Goal: Navigation & Orientation: Go to known website

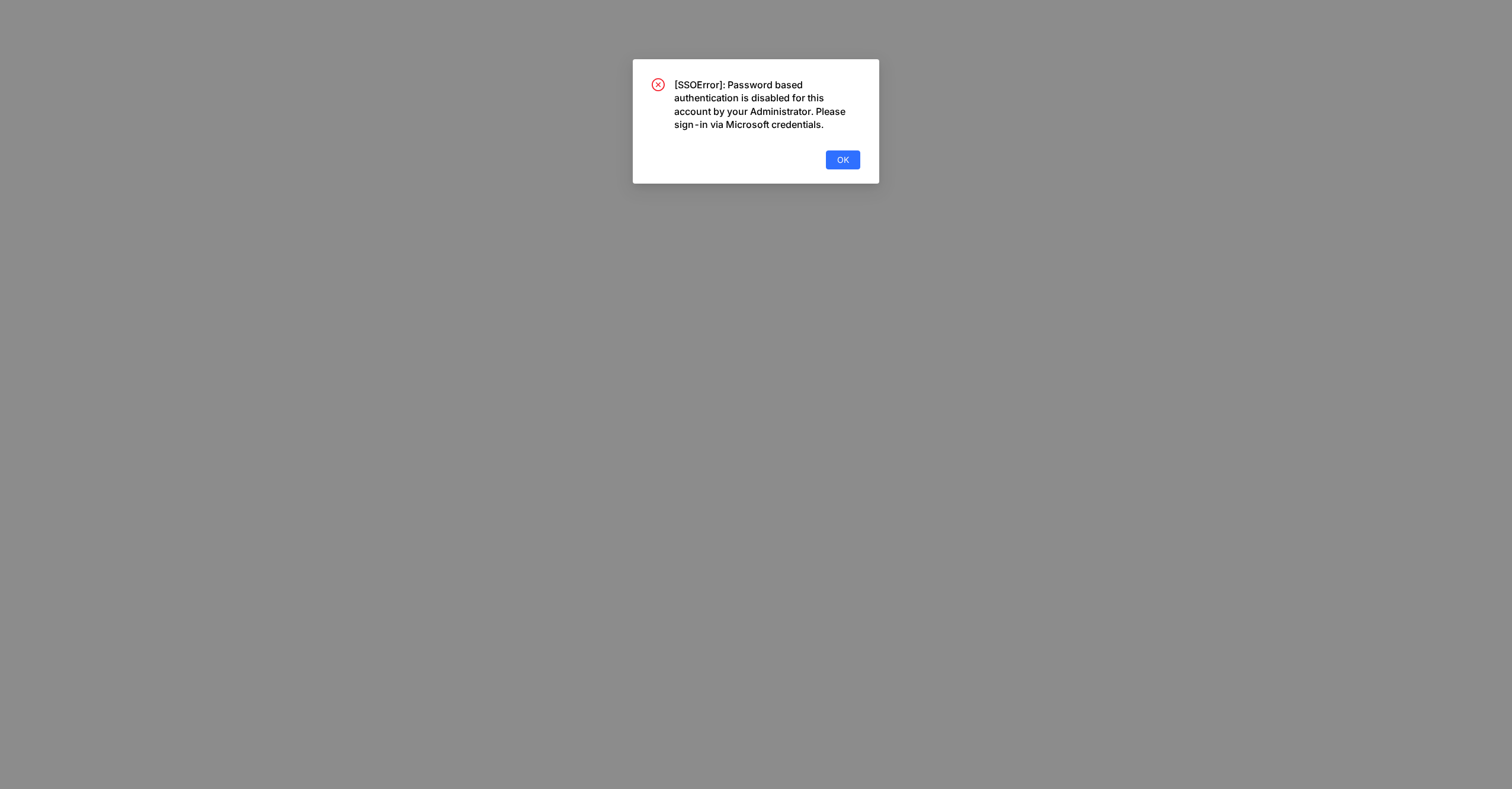
click at [853, 158] on body "× [SSOError]: Password based authentication is disabled for this account by you…" at bounding box center [756, 394] width 1512 height 789
click at [845, 158] on span "OK" at bounding box center [843, 160] width 12 height 13
